Goal: Task Accomplishment & Management: Manage account settings

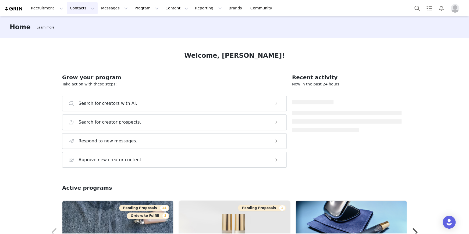
click at [81, 9] on button "Contacts Contacts" at bounding box center [82, 8] width 31 height 12
click at [81, 26] on p "Creators" at bounding box center [75, 24] width 16 height 6
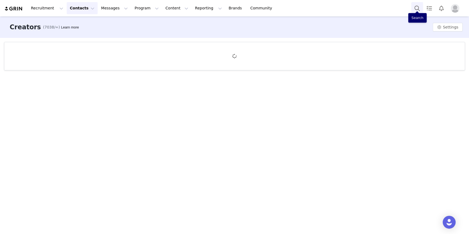
click at [419, 8] on button "Search" at bounding box center [417, 8] width 12 height 12
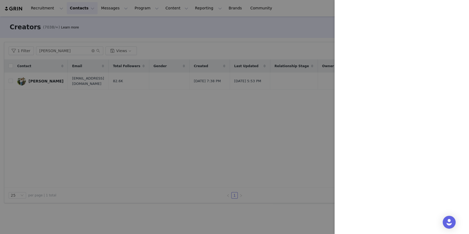
drag, startPoint x: 301, startPoint y: 57, endPoint x: 299, endPoint y: 51, distance: 5.7
click at [301, 56] on div at bounding box center [234, 117] width 469 height 234
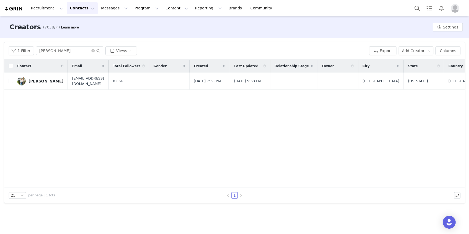
click at [295, 34] on body "Recruitment Recruitment Creator Search Curated Lists Landing Pages Web Extensio…" at bounding box center [234, 117] width 469 height 234
click at [389, 30] on div "Creators (7038/∞) Learn more Settings" at bounding box center [234, 26] width 469 height 21
click at [77, 10] on button "Contacts Contacts" at bounding box center [82, 8] width 31 height 12
click at [77, 35] on p "Prospects" at bounding box center [76, 34] width 18 height 6
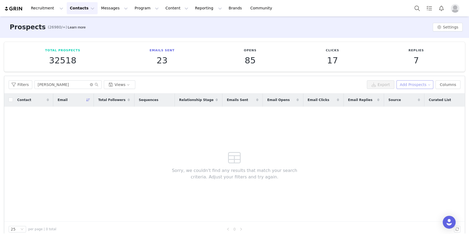
click at [404, 89] on div "Filters [PERSON_NAME] Views Export Add Prospects Columns" at bounding box center [234, 84] width 460 height 17
click at [406, 87] on button "Add Prospects" at bounding box center [414, 84] width 37 height 9
click at [402, 100] on li "Import Prospects" at bounding box center [409, 103] width 45 height 9
click at [412, 91] on div "Filters [PERSON_NAME] Views Export Add Prospects Columns" at bounding box center [234, 84] width 460 height 17
click at [411, 87] on button "Add Prospects" at bounding box center [414, 84] width 37 height 9
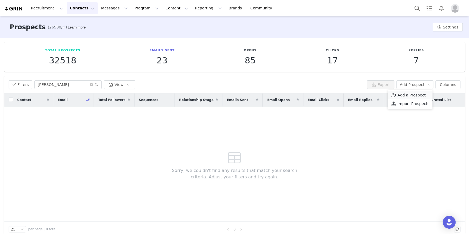
click at [409, 97] on span "Add a Prospect" at bounding box center [411, 95] width 28 height 6
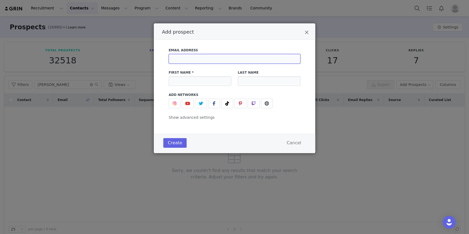
click at [216, 60] on input "Add prospect" at bounding box center [234, 59] width 132 height 10
paste input "[EMAIL_ADDRESS][DOMAIN_NAME]"
type input "[EMAIL_ADDRESS][DOMAIN_NAME]"
click at [196, 82] on input "Add prospect" at bounding box center [199, 81] width 63 height 10
type input "[PERSON_NAME]"
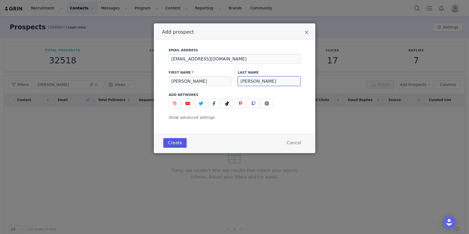
type input "[PERSON_NAME]"
click at [172, 141] on button "Create" at bounding box center [174, 143] width 23 height 10
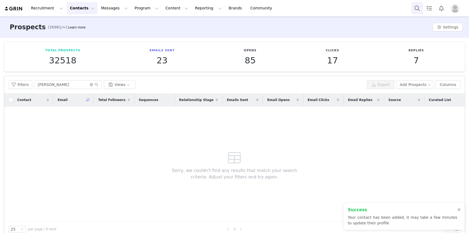
click at [417, 3] on button "Search" at bounding box center [417, 8] width 12 height 12
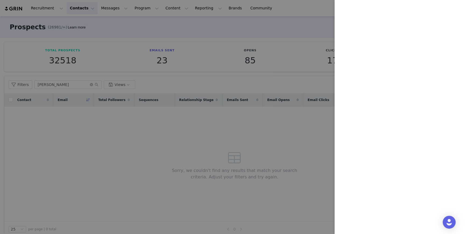
click at [225, 94] on div at bounding box center [234, 117] width 469 height 234
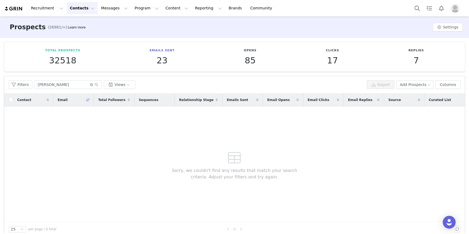
click at [25, 76] on div "Filters [PERSON_NAME] Views Export Add Prospects Columns" at bounding box center [234, 84] width 460 height 17
click at [62, 83] on input "[PERSON_NAME]" at bounding box center [67, 84] width 67 height 9
drag, startPoint x: 69, startPoint y: 82, endPoint x: 32, endPoint y: 78, distance: 37.8
click at [28, 78] on div "Filters [PERSON_NAME] Views Export Add Prospects Columns" at bounding box center [234, 84] width 460 height 17
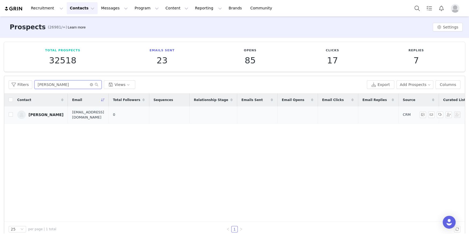
type input "[PERSON_NAME]"
click at [37, 109] on td "[PERSON_NAME]" at bounding box center [40, 114] width 55 height 17
click at [39, 113] on div "[PERSON_NAME]" at bounding box center [45, 115] width 35 height 4
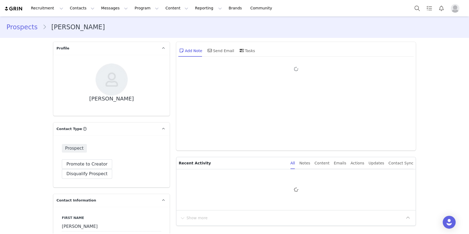
type input "+1 ([GEOGRAPHIC_DATA])"
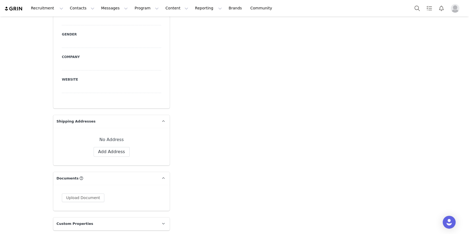
scroll to position [295, 0]
click at [117, 147] on button "Add Address" at bounding box center [112, 152] width 36 height 10
select select
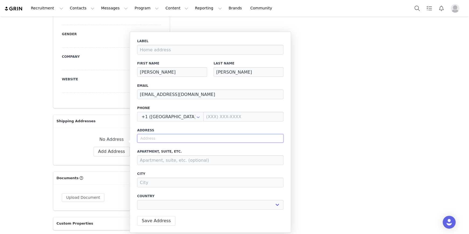
click at [157, 137] on input "text" at bounding box center [210, 138] width 146 height 9
paste input "[STREET_ADDRESS]"
type input "[STREET_ADDRESS]"
select select
type input "[STREET_ADDRESS]"
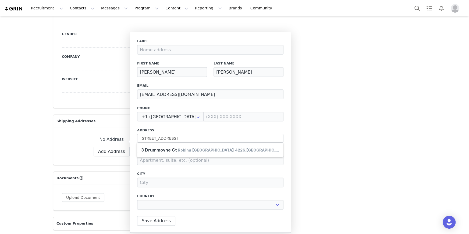
type input "Robina"
select select "[object Object]"
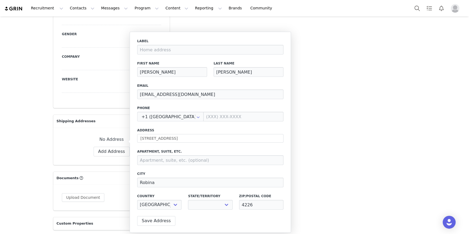
select select "[object Object]"
click at [202, 157] on input at bounding box center [210, 160] width 146 height 10
paste input "[STREET_ADDRESS]"
type input "[STREET_ADDRESS]"
drag, startPoint x: 246, startPoint y: 159, endPoint x: 168, endPoint y: 156, distance: 78.0
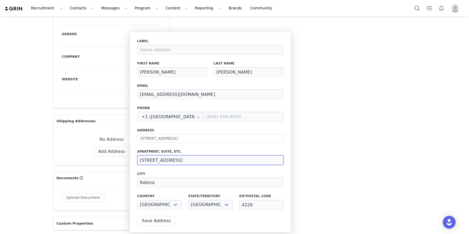
click at [168, 156] on input "[STREET_ADDRESS]" at bounding box center [210, 160] width 146 height 10
click at [197, 145] on div "Label First Name [PERSON_NAME] Last Name [PERSON_NAME] Email [EMAIL_ADDRESS][DO…" at bounding box center [210, 126] width 146 height 174
click at [143, 224] on button "Save Address" at bounding box center [156, 221] width 38 height 10
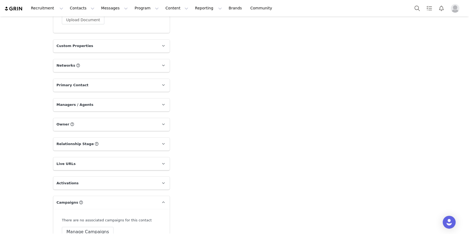
scroll to position [551, 0]
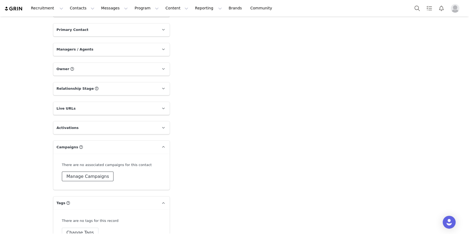
click at [82, 171] on button "Manage Campaigns" at bounding box center [88, 176] width 52 height 10
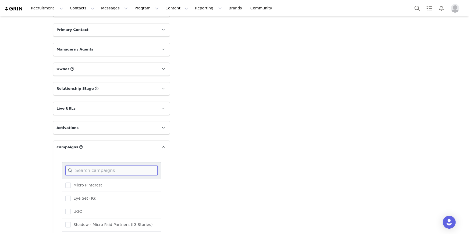
click at [94, 166] on input at bounding box center [111, 171] width 92 height 10
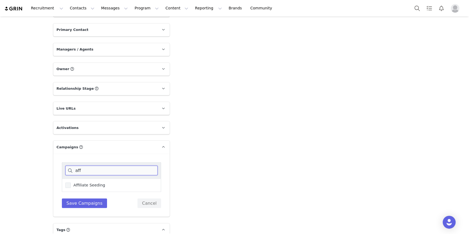
type input "aff"
click at [89, 182] on label "Affiliate Seeding" at bounding box center [85, 185] width 40 height 6
click at [71, 182] on input "Affiliate Seeding" at bounding box center [71, 182] width 0 height 0
click at [86, 198] on button "Save Campaigns" at bounding box center [84, 203] width 45 height 10
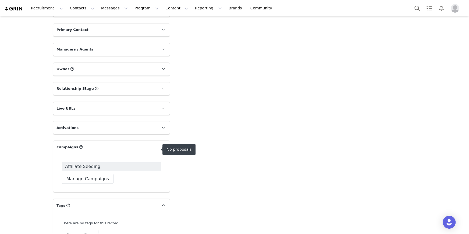
click at [89, 163] on span "Affiliate Seeding" at bounding box center [82, 166] width 35 height 6
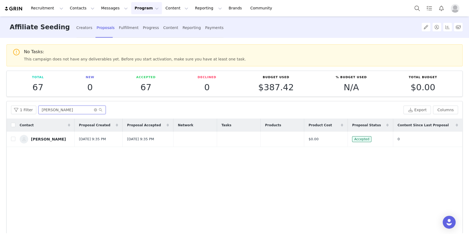
click at [60, 107] on input "[PERSON_NAME]" at bounding box center [71, 110] width 67 height 9
click at [42, 110] on input "[PERSON_NAME]" at bounding box center [71, 110] width 67 height 9
type input "k\\\\"
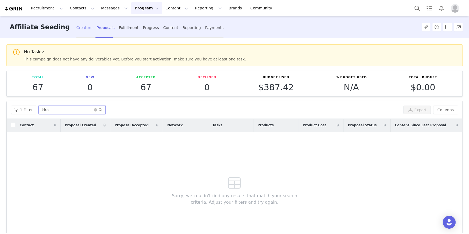
type input "kira"
click at [76, 27] on div "Creators" at bounding box center [84, 28] width 16 height 14
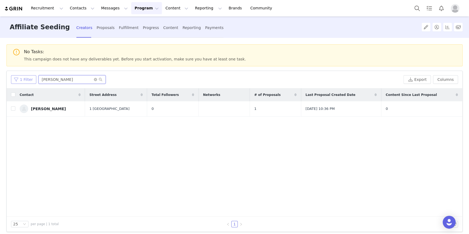
drag, startPoint x: 69, startPoint y: 79, endPoint x: 31, endPoint y: 76, distance: 38.5
click at [31, 77] on div "1 Filter jacob" at bounding box center [206, 79] width 390 height 9
type input "kira"
click at [443, 108] on button "button" at bounding box center [446, 109] width 6 height 6
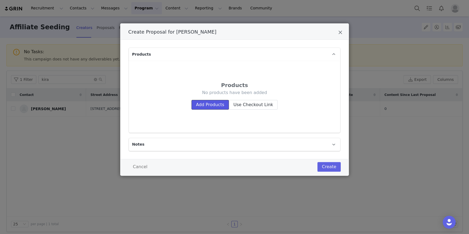
click at [204, 105] on button "Add Products" at bounding box center [209, 105] width 37 height 10
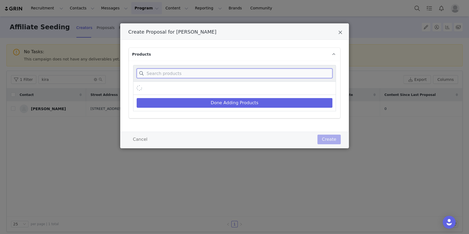
click at [191, 72] on input "Create Proposal for Kira Simpson" at bounding box center [235, 74] width 196 height 10
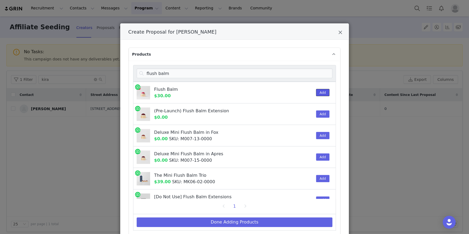
click at [316, 91] on button "Add" at bounding box center [322, 92] width 13 height 7
drag, startPoint x: 173, startPoint y: 71, endPoint x: 136, endPoint y: 70, distance: 36.6
click at [137, 69] on p "flush balm" at bounding box center [235, 74] width 196 height 10
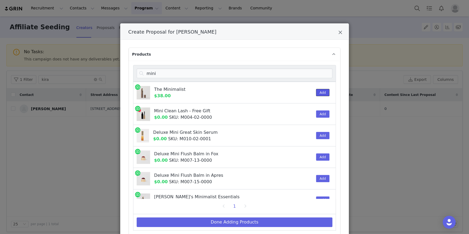
click at [316, 93] on button "Add" at bounding box center [322, 92] width 13 height 7
drag, startPoint x: 164, startPoint y: 75, endPoint x: 124, endPoint y: 69, distance: 40.7
click at [124, 69] on div "Products mini The Minimalist $38.00 1 Add Mini Clean Lash - Free Gift $0.00 SKU…" at bounding box center [234, 145] width 228 height 211
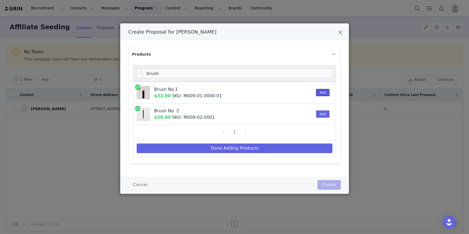
click at [322, 91] on button "Add" at bounding box center [322, 92] width 13 height 7
click at [198, 74] on input "brush" at bounding box center [235, 74] width 196 height 10
drag, startPoint x: 170, startPoint y: 73, endPoint x: 149, endPoint y: 69, distance: 21.7
click at [149, 69] on input "brush" at bounding box center [235, 74] width 196 height 10
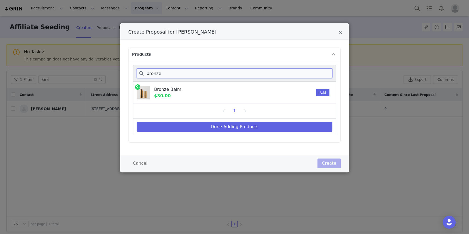
type input "bronze"
click at [325, 88] on div "Add" at bounding box center [321, 92] width 16 height 21
click at [320, 92] on button "Add" at bounding box center [322, 92] width 13 height 7
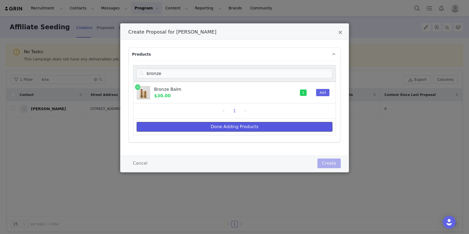
click at [252, 128] on button "Done Adding Products" at bounding box center [235, 127] width 196 height 10
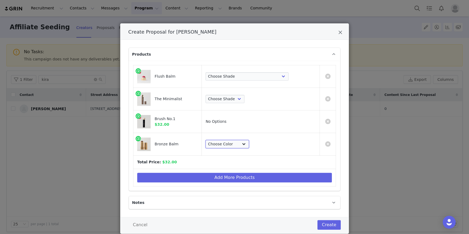
click at [249, 142] on select "Choose Color [PERSON_NAME] Seine [PERSON_NAME] Monarch" at bounding box center [227, 144] width 44 height 9
select select "13069980"
click at [233, 140] on select "Choose Color [PERSON_NAME] Seine [PERSON_NAME] Monarch" at bounding box center [227, 144] width 44 height 9
click at [244, 99] on select "Choose Shade Umber Sepia Tiger Eye Cacao Sienna Chestnut [PERSON_NAME] Khaki Ca…" at bounding box center [224, 99] width 39 height 9
select select "2817289"
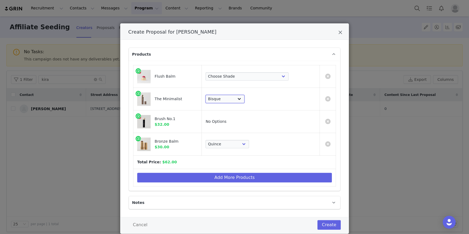
click at [233, 95] on select "Choose Shade Umber Sepia Tiger Eye Cacao Sienna Chestnut [PERSON_NAME] Khaki Ca…" at bounding box center [224, 99] width 39 height 9
click at [269, 76] on select "Choose [PERSON_NAME] Hills Cheeky Après Fox Terracotta [GEOGRAPHIC_DATA] Le Bon…" at bounding box center [246, 76] width 83 height 9
select select "2838518"
click at [233, 72] on select "Choose [PERSON_NAME] Hills Cheeky Après Fox Terracotta [GEOGRAPHIC_DATA] Le Bon…" at bounding box center [246, 76] width 83 height 9
click at [329, 224] on button "Create" at bounding box center [328, 225] width 23 height 10
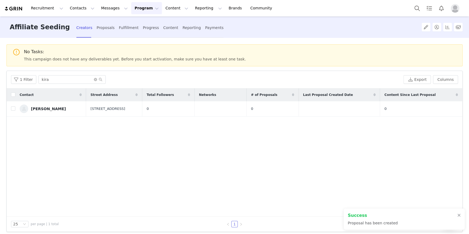
click at [369, 221] on p "Proposal has been created" at bounding box center [372, 223] width 50 height 6
click at [77, 78] on input "kira" at bounding box center [71, 79] width 67 height 9
click at [103, 28] on div "Creators Proposals Fulfillment Progress Content Reporting Payments" at bounding box center [149, 28] width 147 height 14
click at [119, 28] on div "Fulfillment" at bounding box center [129, 28] width 20 height 14
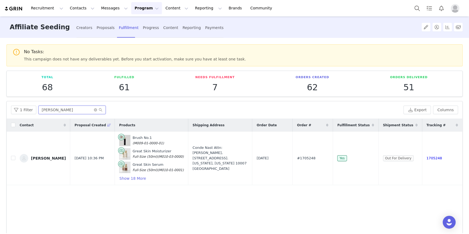
click at [66, 111] on input "[PERSON_NAME]" at bounding box center [71, 110] width 67 height 9
drag, startPoint x: 36, startPoint y: 108, endPoint x: 16, endPoint y: 105, distance: 20.1
click at [31, 107] on div "1 Filter jacob" at bounding box center [206, 110] width 390 height 9
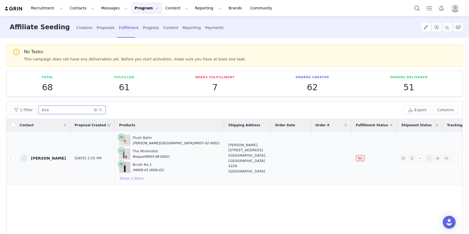
type input "kira"
click at [122, 177] on button "Show 1 More" at bounding box center [131, 178] width 25 height 6
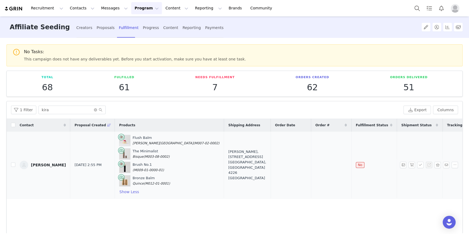
click at [157, 168] on div "Brush No.1 (M009-01-0000-01)" at bounding box center [169, 167] width 100 height 11
click at [434, 163] on button "button" at bounding box center [437, 165] width 6 height 6
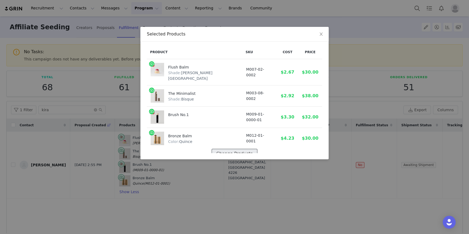
click at [225, 149] on button "Change Products" at bounding box center [233, 154] width 45 height 10
select select "2838518"
select select "2817289"
select select "13069980"
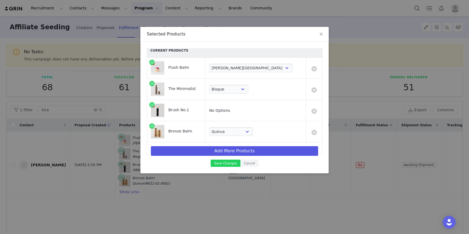
scroll to position [8, 0]
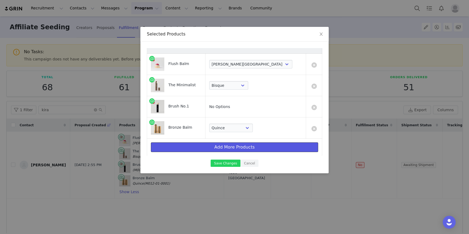
click at [213, 145] on button "Add More Products" at bounding box center [234, 147] width 167 height 10
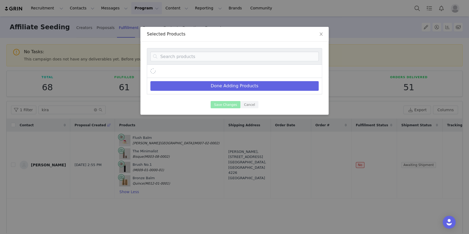
scroll to position [0, 0]
click at [208, 57] on input at bounding box center [234, 57] width 168 height 10
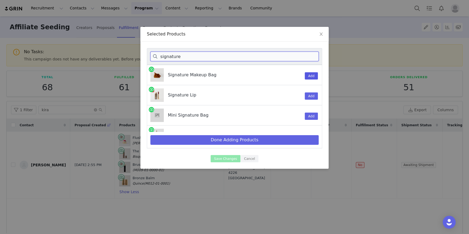
type input "signature"
drag, startPoint x: 305, startPoint y: 76, endPoint x: 303, endPoint y: 82, distance: 6.6
click at [305, 76] on button "Add" at bounding box center [310, 75] width 13 height 7
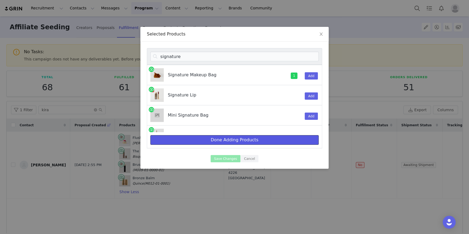
click at [227, 139] on button "Done Adding Products" at bounding box center [234, 140] width 168 height 10
select select "2838518"
select select "2817289"
select select "13069980"
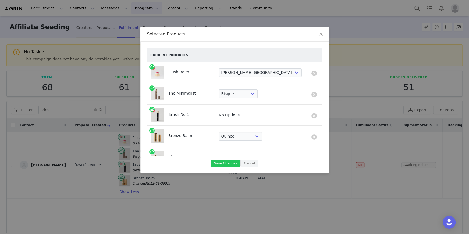
click at [228, 163] on button "Save Changes" at bounding box center [225, 163] width 30 height 7
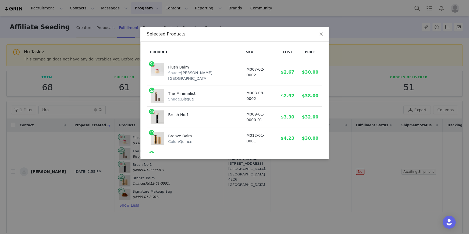
click at [335, 167] on div "Selected Products Product SKU Cost Price Flush Balm Shade: [PERSON_NAME][GEOGRA…" at bounding box center [234, 117] width 469 height 234
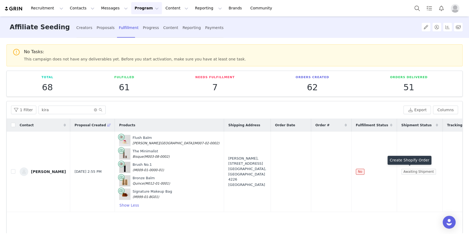
drag, startPoint x: 408, startPoint y: 169, endPoint x: 461, endPoint y: 86, distance: 98.6
click at [441, 99] on div "No Tasks: This campaign does not have any deliverables yet. Before you start ac…" at bounding box center [234, 135] width 469 height 195
click at [408, 170] on button "button" at bounding box center [411, 171] width 6 height 6
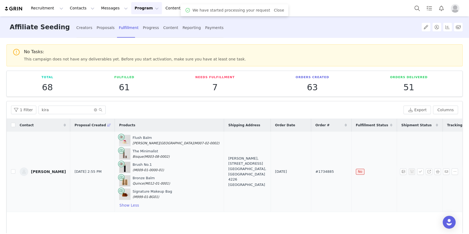
drag, startPoint x: 320, startPoint y: 169, endPoint x: 292, endPoint y: 170, distance: 28.2
click at [292, 170] on tr "[PERSON_NAME] [DATE] 2:55 PM Flush Balm [PERSON_NAME][GEOGRAPHIC_DATA] (M007-02…" at bounding box center [245, 172] width 476 height 80
copy tr "#1734885"
click at [418, 11] on button "Search" at bounding box center [417, 8] width 12 height 12
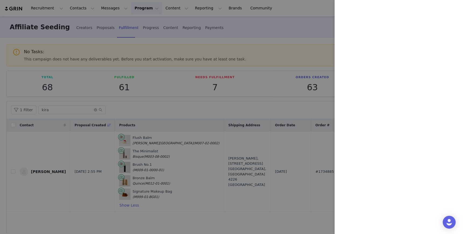
drag, startPoint x: 217, startPoint y: 60, endPoint x: 210, endPoint y: 58, distance: 7.0
click at [217, 60] on div at bounding box center [234, 117] width 469 height 234
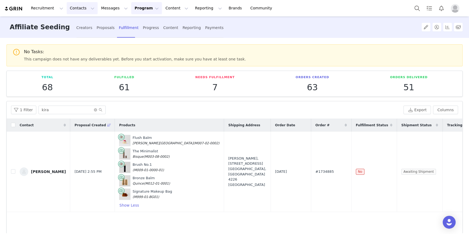
click at [72, 10] on button "Contacts Contacts" at bounding box center [82, 8] width 31 height 12
click at [74, 33] on p "Prospects" at bounding box center [76, 34] width 18 height 6
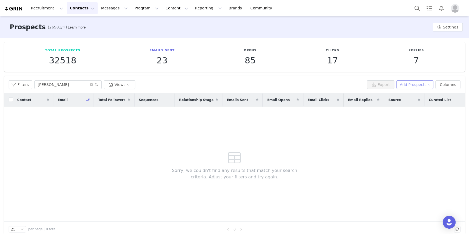
click at [423, 82] on button "Add Prospects" at bounding box center [414, 84] width 37 height 9
click at [414, 93] on span "Add a Prospect" at bounding box center [411, 95] width 28 height 6
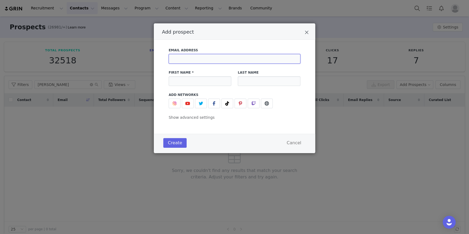
click at [179, 58] on input "Add prospect" at bounding box center [234, 59] width 132 height 10
